Goal: Task Accomplishment & Management: Use online tool/utility

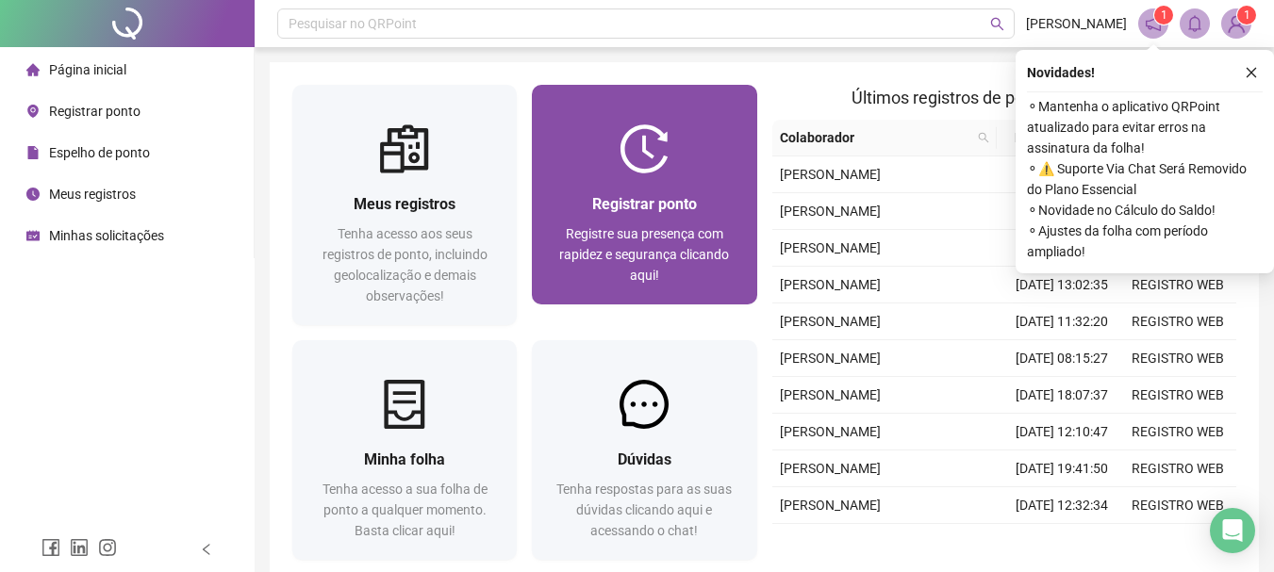
click at [592, 190] on div "Registrar ponto Registre sua presença com rapidez e segurança clicando aqui!" at bounding box center [644, 239] width 224 height 131
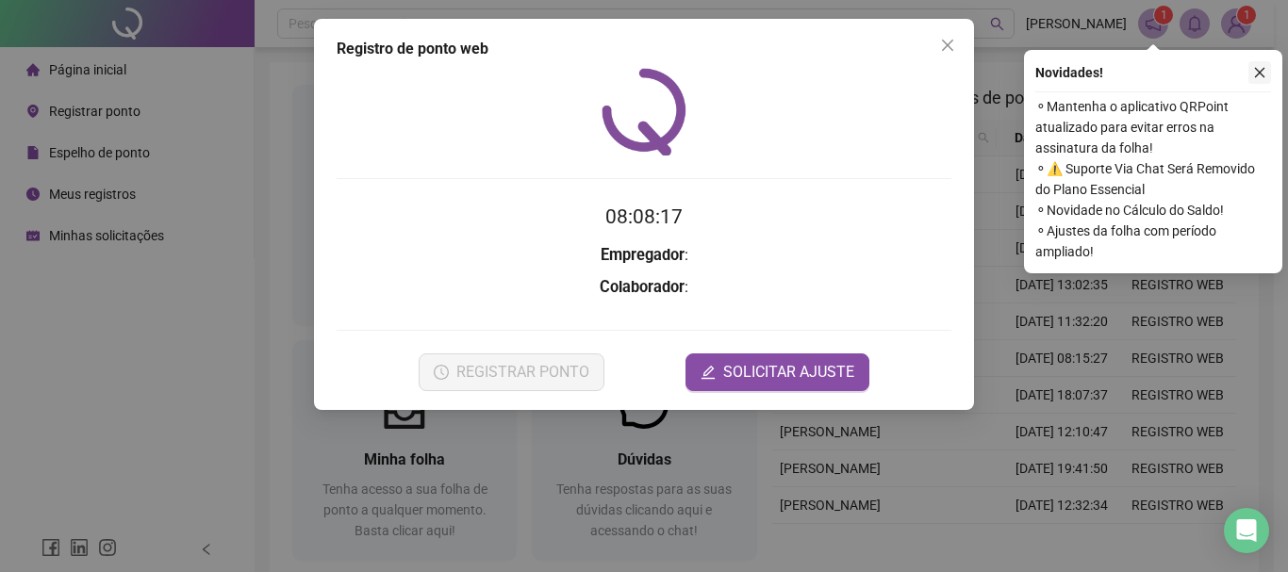
click at [1255, 69] on icon "close" at bounding box center [1259, 72] width 13 height 13
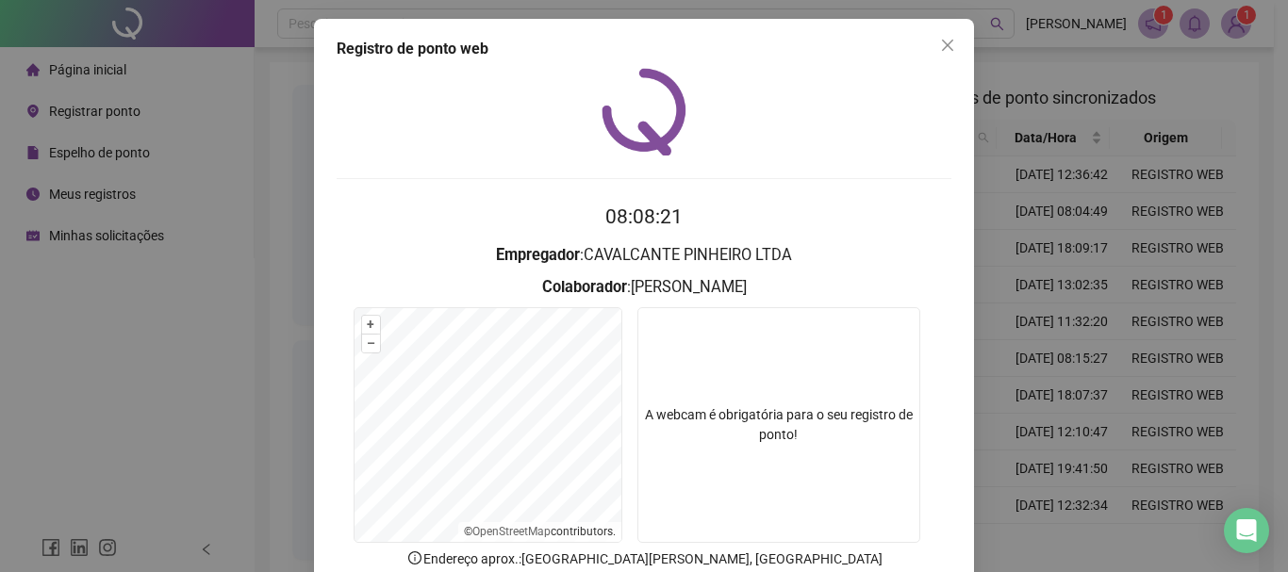
scroll to position [123, 0]
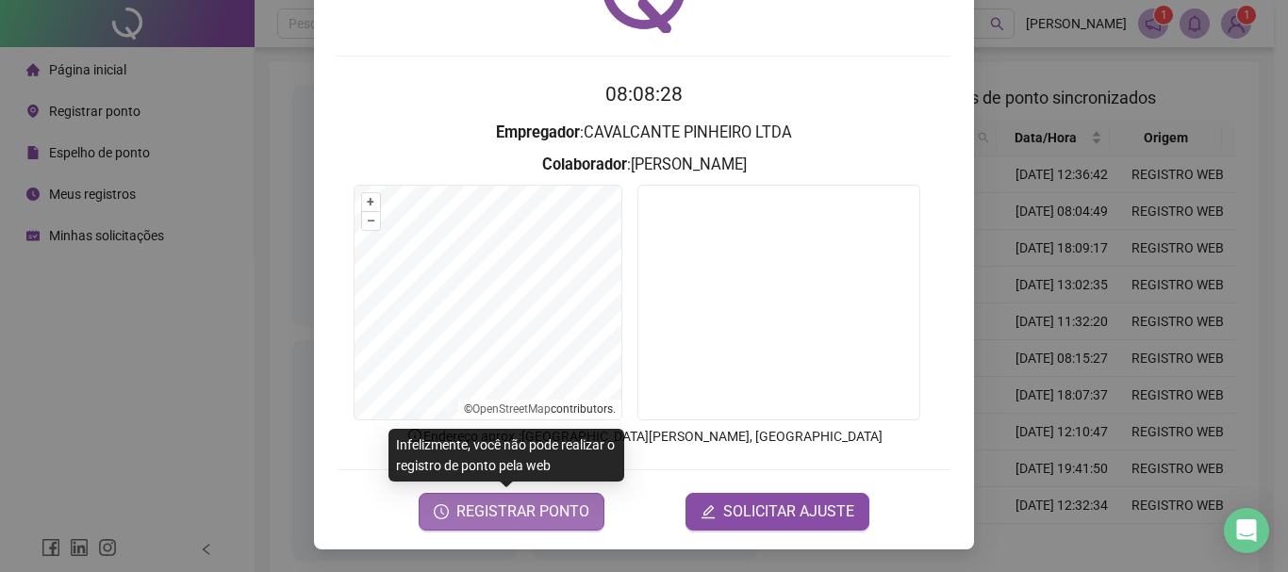
click at [498, 508] on span "REGISTRAR PONTO" at bounding box center [522, 512] width 133 height 23
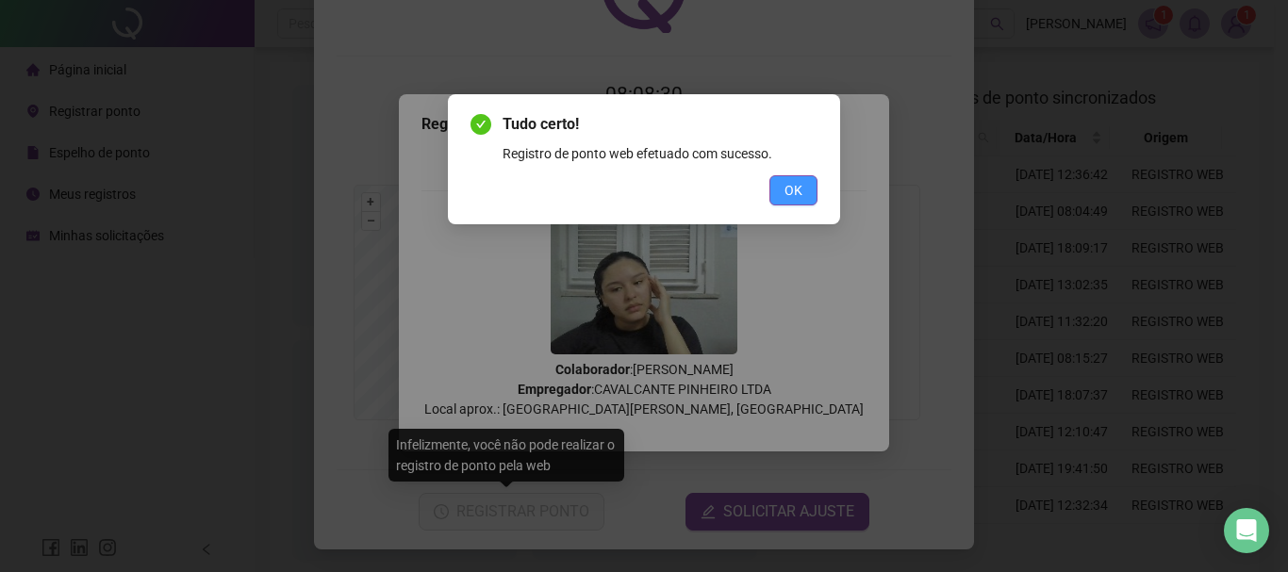
click at [802, 185] on span "OK" at bounding box center [794, 190] width 18 height 21
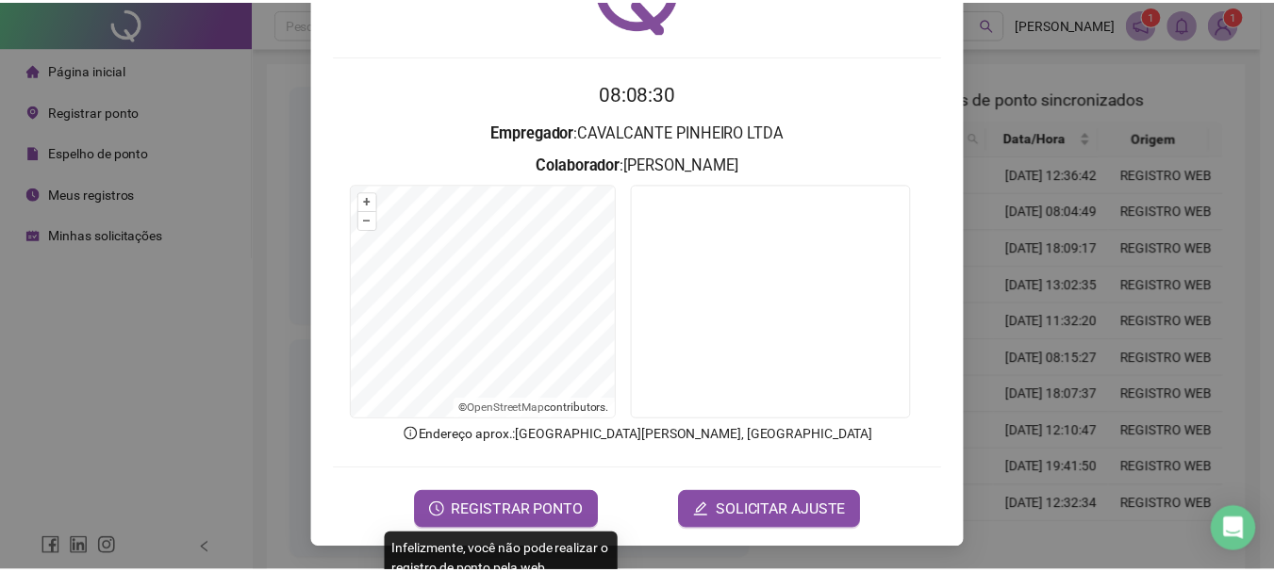
scroll to position [0, 0]
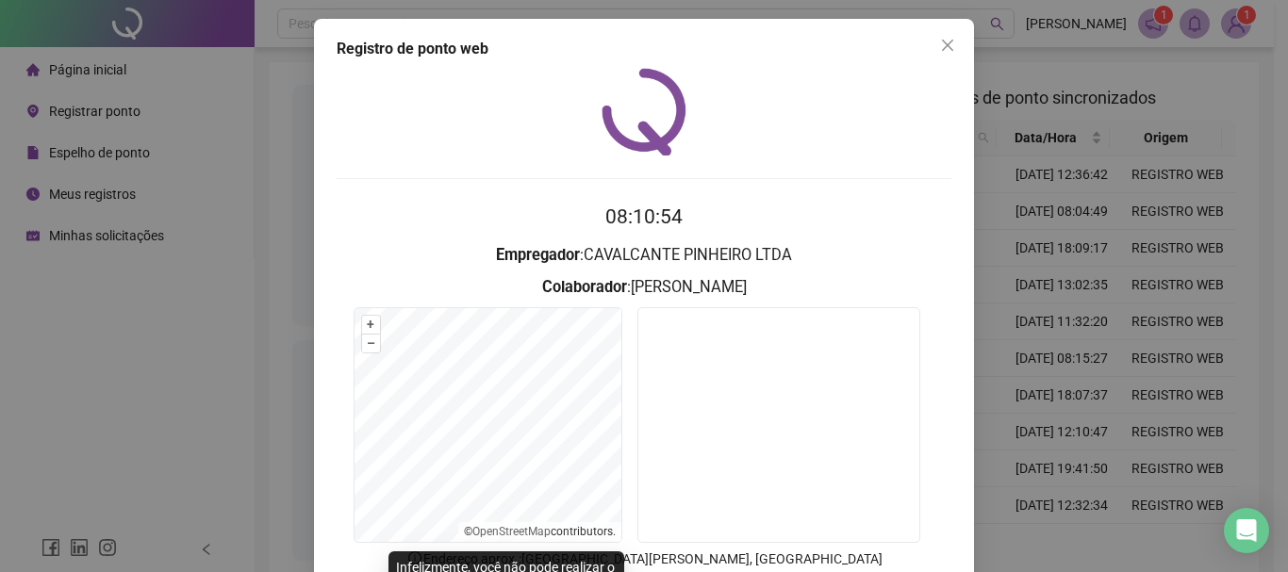
click at [921, 65] on div "Registro de ponto web 08:10:54 Empregador : CAVALCANTE PINHEIRO LTDA Colaborado…" at bounding box center [644, 346] width 660 height 654
click at [940, 50] on icon "close" at bounding box center [947, 45] width 15 height 15
